Goal: Entertainment & Leisure: Consume media (video, audio)

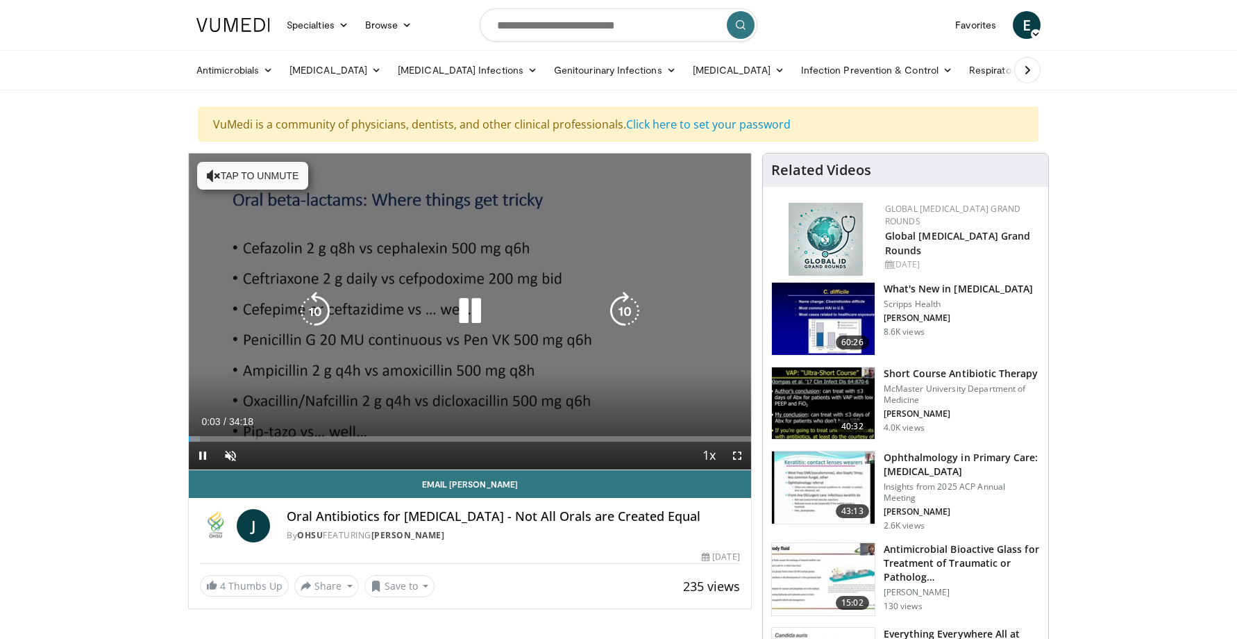
click at [231, 188] on button "Tap to unmute" at bounding box center [252, 176] width 111 height 28
click at [467, 307] on icon "Video Player" at bounding box center [470, 311] width 39 height 39
click at [196, 464] on span "Video Player" at bounding box center [203, 456] width 28 height 28
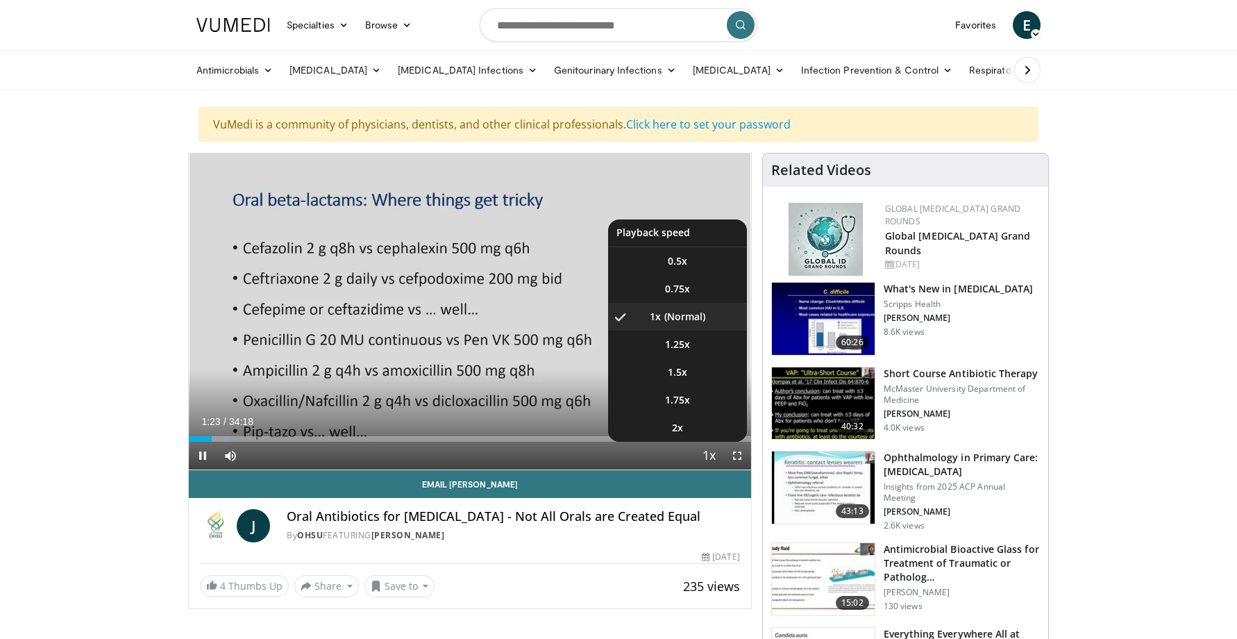
click at [702, 454] on span "Video Player" at bounding box center [709, 456] width 19 height 28
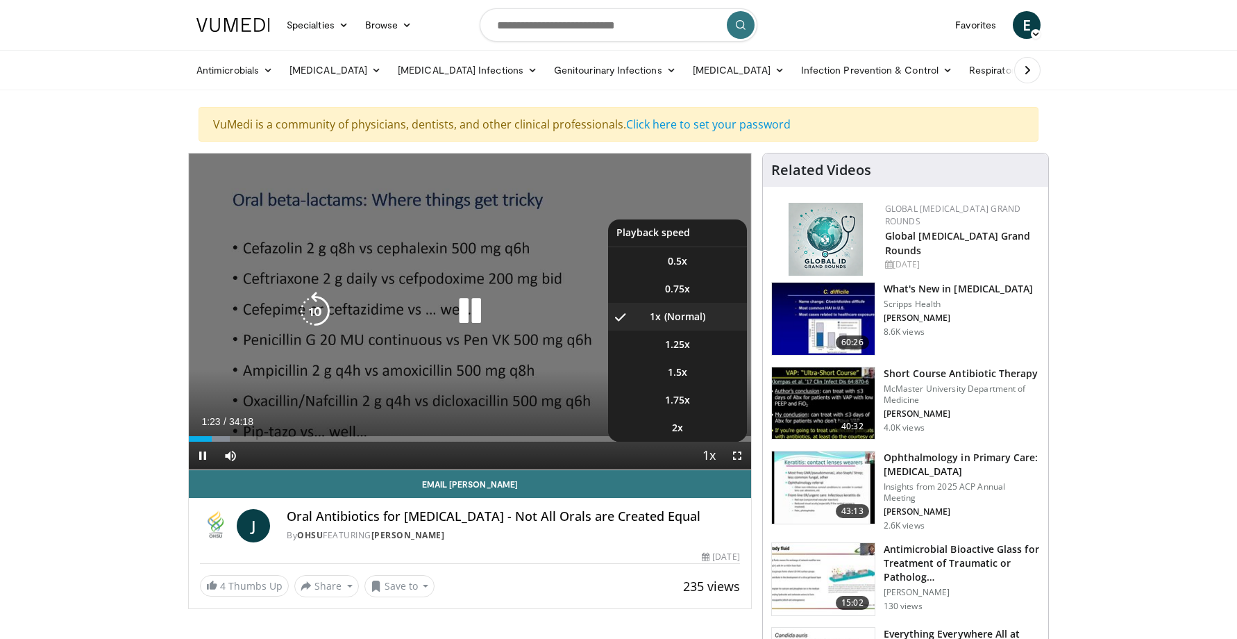
click at [702, 452] on span "Video Player" at bounding box center [709, 456] width 19 height 28
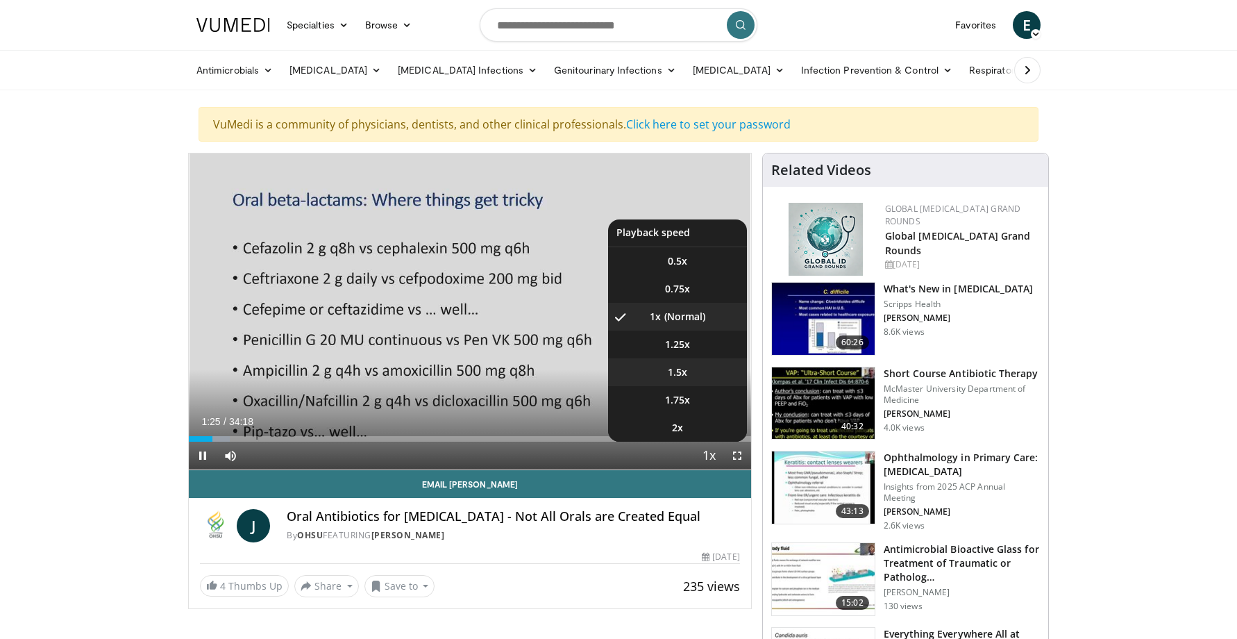
click at [681, 374] on span "1.5x" at bounding box center [677, 372] width 19 height 14
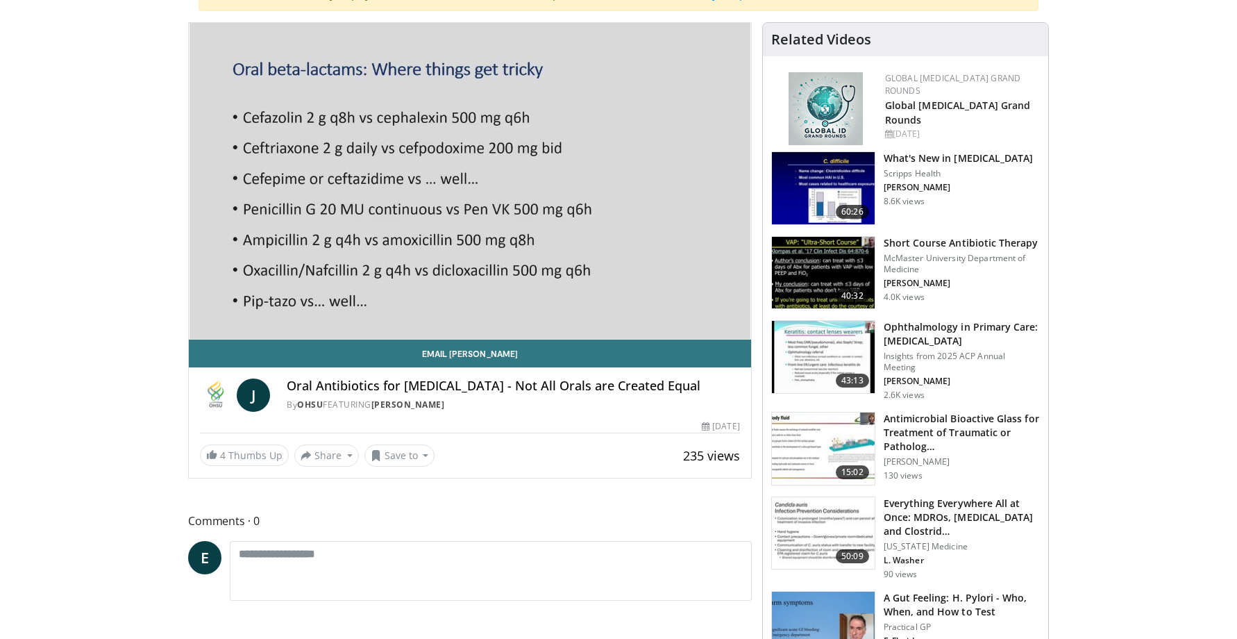
scroll to position [139, 0]
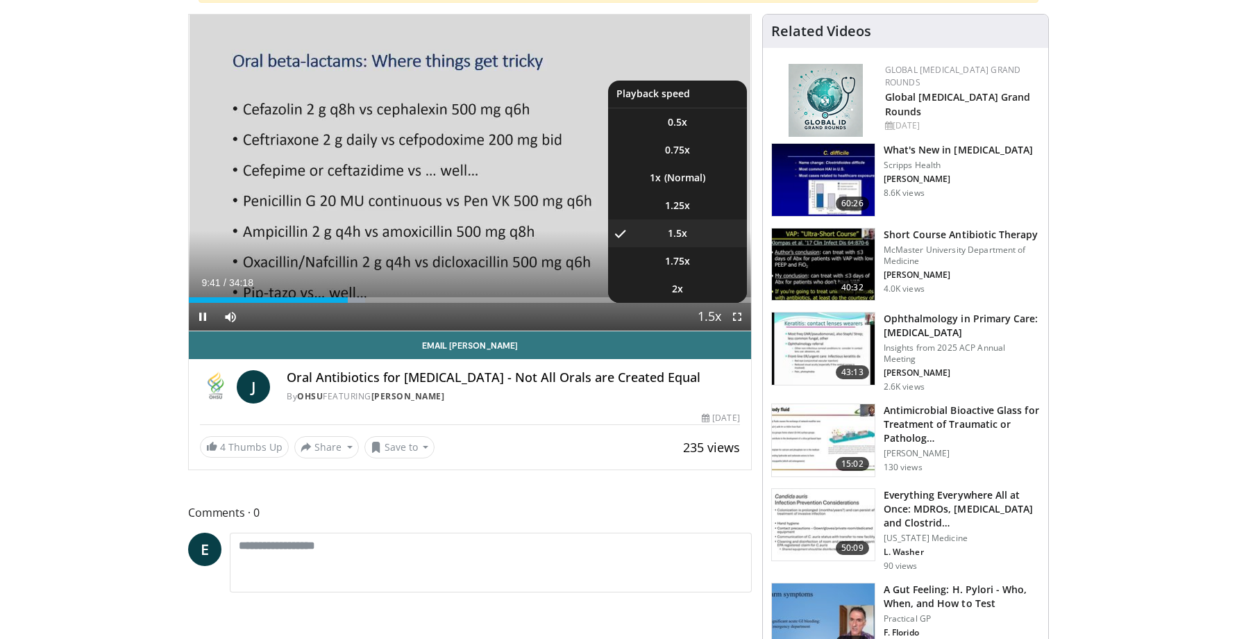
click at [713, 315] on span "Video Player" at bounding box center [709, 317] width 19 height 28
click at [713, 315] on video-js "**********" at bounding box center [470, 173] width 562 height 317
click at [693, 274] on li "1.75x" at bounding box center [677, 261] width 139 height 28
